Goal: Communication & Community: Answer question/provide support

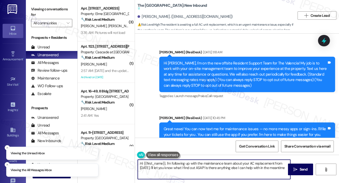
drag, startPoint x: 166, startPoint y: 163, endPoint x: 184, endPoint y: 183, distance: 26.5
click at [184, 183] on div "Hi {{first_name}}, I'm following up with the maintenance team about your AC rep…" at bounding box center [237, 174] width 204 height 39
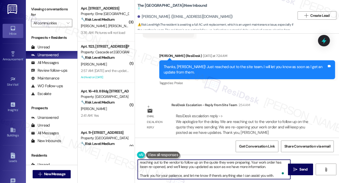
scroll to position [5, 0]
type textarea "Hi {{first_name}}, I just got an update from the site team. We apologize for th…"
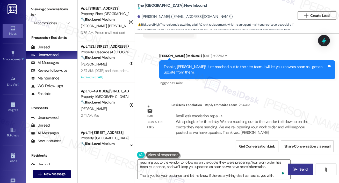
click at [297, 168] on icon "" at bounding box center [295, 169] width 4 height 4
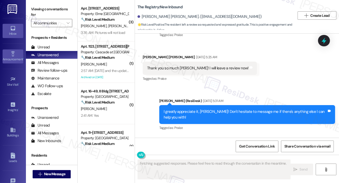
scroll to position [874, 0]
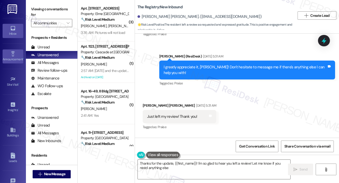
type textarea "Thanks for the update, {{first_name}}! I'm so glad to hear you left a review! L…"
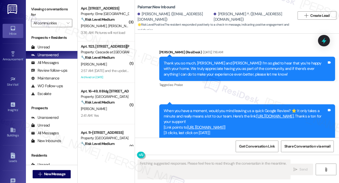
scroll to position [418, 0]
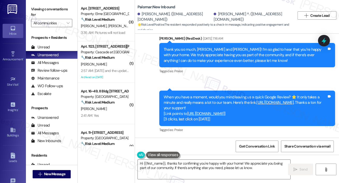
type textarea "Hi {{first_name}}, thanks for confirming you're happy with your home! We apprec…"
click at [267, 100] on link "[URL][DOMAIN_NAME]" at bounding box center [274, 102] width 37 height 5
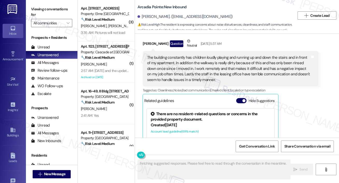
scroll to position [720, 0]
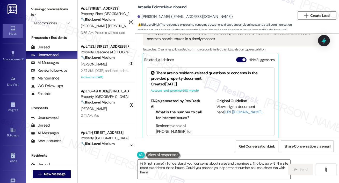
type textarea "Hi {{first_name}}, I understand your concerns about noise and cleanliness. I'll…"
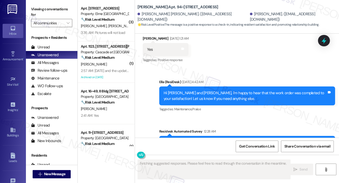
scroll to position [1069, 0]
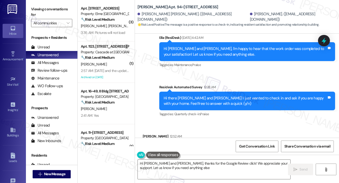
type textarea "Hi Jose and Iris, thanks for the Google Review click! We appreciate your suppor…"
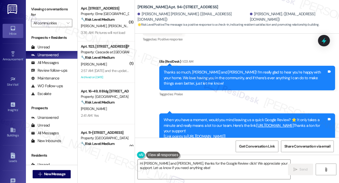
scroll to position [1188, 0]
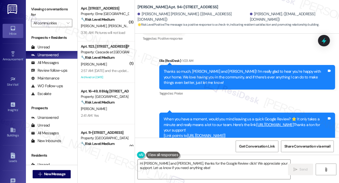
click at [271, 122] on link "https://www.theresidesk.com/links/review-KZyvANjlB" at bounding box center [274, 124] width 37 height 5
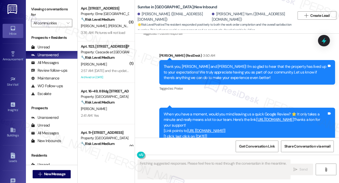
scroll to position [296, 0]
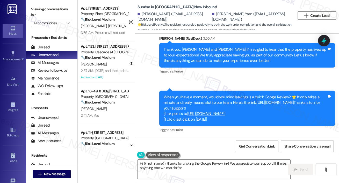
click at [202, 111] on link "https://search.google.com/local/writereview?placeid=ChIJ-fH1ObEAK4cRW46wUSJEAbI" at bounding box center [205, 113] width 37 height 5
type textarea "Hi {{first_name}}, thanks for clicking the Google Review link! We appreciate yo…"
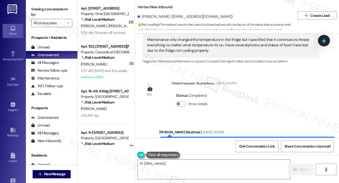
scroll to position [1121, 0]
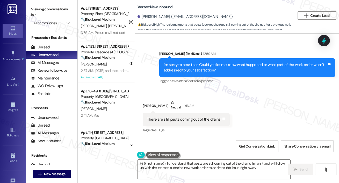
type textarea "Hi {{first_name}}, I understand that pests are still coming out of the drains. …"
click at [201, 119] on div "There are still pests coming out of the drains!" at bounding box center [184, 119] width 74 height 5
copy div "There are still pests coming out of the drains! Tags and notes"
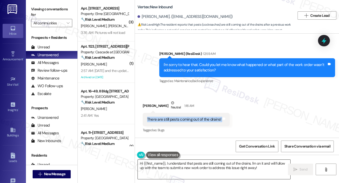
click at [213, 167] on textarea "Hi {{first_name}}, I understand that pests are still coming out of the drains. …" at bounding box center [214, 169] width 152 height 19
click at [212, 167] on textarea "Hi {{first_name}}, I understand that pests are still coming out of the drains. …" at bounding box center [214, 169] width 152 height 19
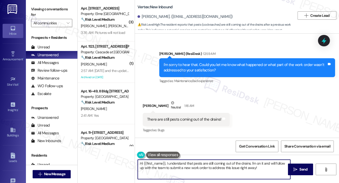
click at [212, 167] on textarea "Hi {{first_name}}, I understand that pests are still coming out of the drains. …" at bounding box center [214, 169] width 152 height 19
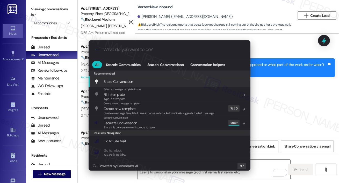
click at [125, 50] on input "What do you want to do?" at bounding box center [173, 49] width 140 height 5
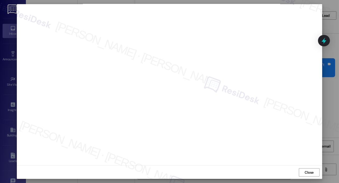
scroll to position [4, 0]
click at [305, 172] on span "Close" at bounding box center [308, 171] width 9 height 5
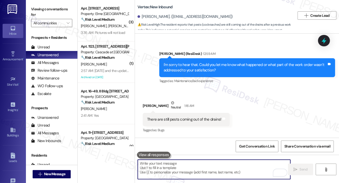
click at [217, 164] on textarea "To enrich screen reader interactions, please activate Accessibility in Grammarl…" at bounding box center [214, 169] width 152 height 19
click at [217, 165] on textarea "To enrich screen reader interactions, please activate Accessibility in Grammarl…" at bounding box center [214, 169] width 152 height 19
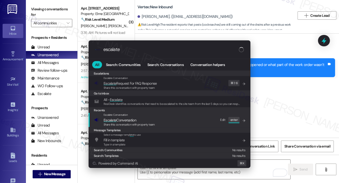
type input "escalate"
click at [155, 120] on div "Escalate Conversation Escalate Conversation Share this conversation with proper…" at bounding box center [169, 120] width 151 height 14
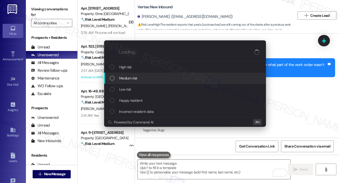
click at [138, 76] on div "Medium risk" at bounding box center [185, 78] width 151 height 6
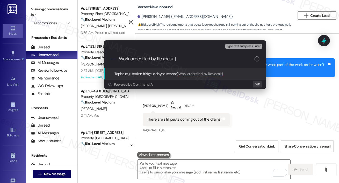
paste input "6824667"
click at [178, 58] on input "Work order filed by Residesk | 6824667" at bounding box center [186, 58] width 135 height 5
type input "Work order filed by Residesk | WO # 6824667"
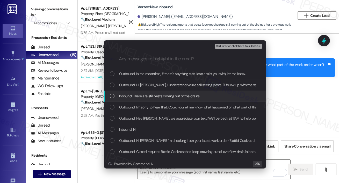
click at [110, 95] on div "List of options" at bounding box center [112, 96] width 5 height 5
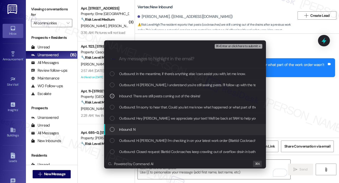
click at [111, 130] on div "List of options" at bounding box center [112, 129] width 5 height 5
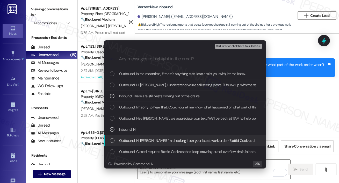
click at [111, 138] on div "List of options" at bounding box center [112, 140] width 5 height 5
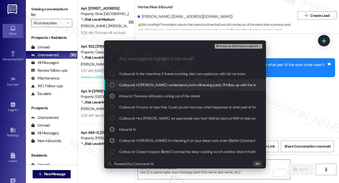
click at [110, 83] on div "List of options" at bounding box center [112, 85] width 5 height 5
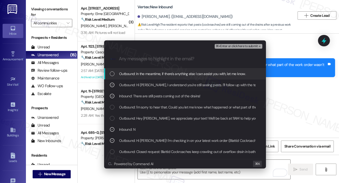
click at [226, 47] on span "⌘+Enter or click here to submit" at bounding box center [236, 46] width 42 height 4
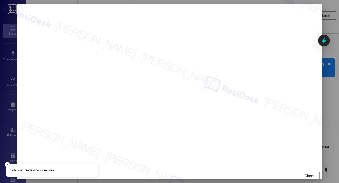
scroll to position [1, 0]
click at [311, 174] on span "Close" at bounding box center [308, 174] width 9 height 5
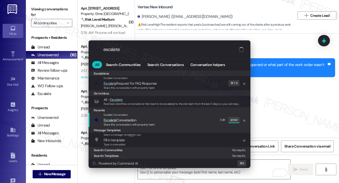
type input "escalate"
click at [163, 122] on div "Escalate Conversation Escalate Conversation Share this conversation with proper…" at bounding box center [169, 120] width 151 height 14
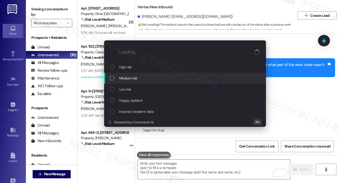
click at [120, 79] on span "Medium risk" at bounding box center [128, 78] width 18 height 6
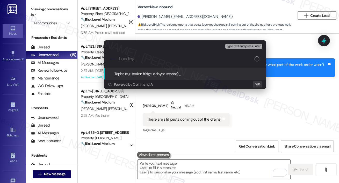
paste input "Work order filed by Residesk | WO # 6824667"
type input "Work order filed by Residesk | WO # 6824667"
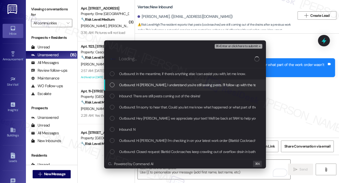
click at [114, 84] on div "List of options" at bounding box center [112, 85] width 5 height 5
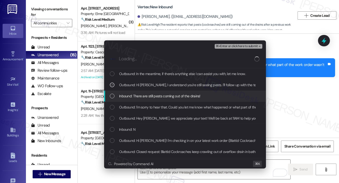
drag, startPoint x: 113, startPoint y: 97, endPoint x: 113, endPoint y: 106, distance: 9.3
click at [113, 97] on div "List of options" at bounding box center [112, 96] width 5 height 5
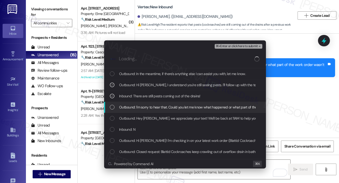
click at [113, 107] on div "List of options" at bounding box center [112, 107] width 5 height 5
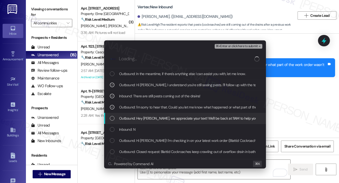
drag, startPoint x: 112, startPoint y: 116, endPoint x: 112, endPoint y: 126, distance: 9.6
click at [112, 116] on div "List of options" at bounding box center [112, 118] width 5 height 5
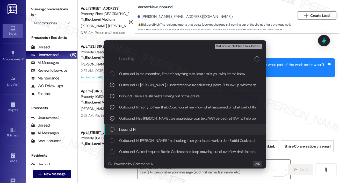
click at [112, 126] on div "Inbound: N" at bounding box center [185, 129] width 151 height 6
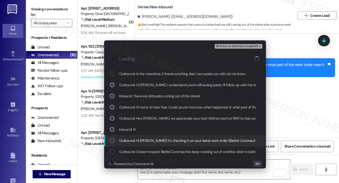
click at [113, 140] on div "List of options" at bounding box center [112, 140] width 5 height 5
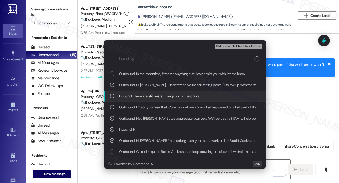
click at [237, 48] on span "⌘+Enter or click here to submit" at bounding box center [236, 46] width 42 height 4
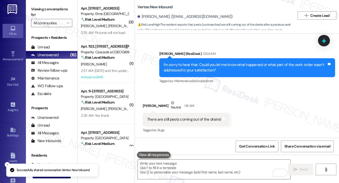
scroll to position [1121, 0]
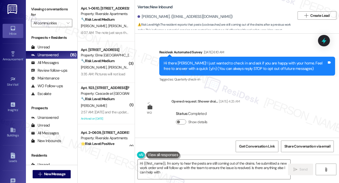
type textarea "Hi {{first_name}}, I'm sorry to hear the pests are still coming out of the drai…"
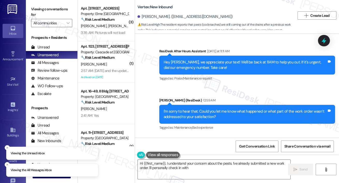
scroll to position [1121, 0]
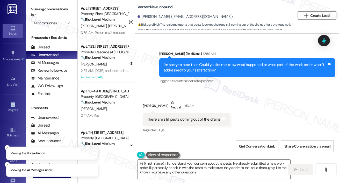
type textarea "Hi {{first_name}}, I understand your concern about the pests. I've already subm…"
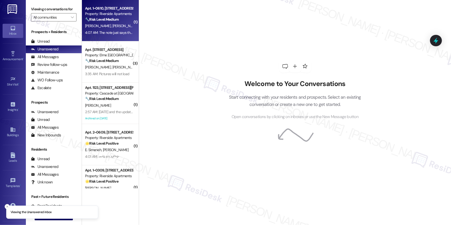
click at [95, 26] on span "[PERSON_NAME]" at bounding box center [98, 26] width 27 height 5
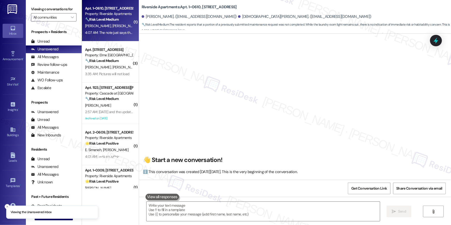
click at [95, 26] on span "[PERSON_NAME]" at bounding box center [98, 26] width 27 height 5
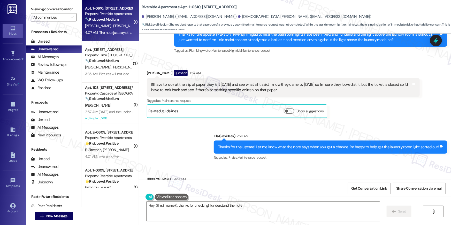
scroll to position [181, 0]
